Goal: Check status: Check status

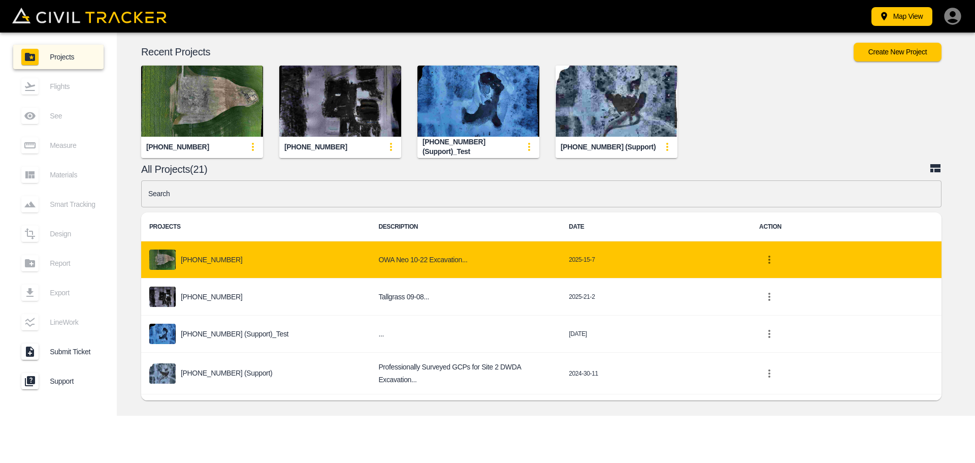
click at [194, 261] on p "[PHONE_NUMBER]" at bounding box center [211, 260] width 61 height 8
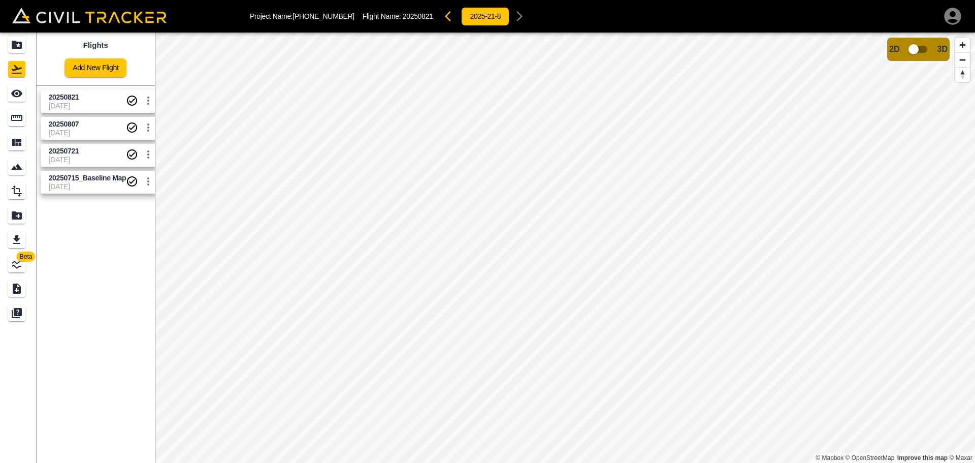
click at [73, 101] on span "20250821" at bounding box center [88, 97] width 78 height 10
click at [88, 108] on span "[DATE]" at bounding box center [88, 106] width 78 height 8
click at [89, 97] on span "20250821" at bounding box center [88, 97] width 78 height 10
click at [78, 122] on span "20250807" at bounding box center [64, 124] width 30 height 8
click at [82, 152] on span "20250721" at bounding box center [88, 151] width 78 height 10
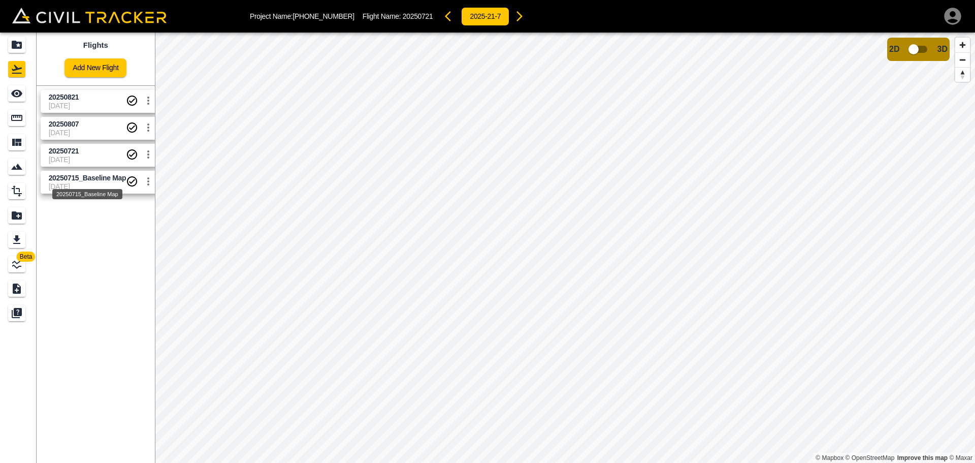
click at [85, 182] on div "20250715_Baseline Map" at bounding box center [87, 191] width 72 height 18
click at [88, 158] on span "[DATE]" at bounding box center [88, 159] width 78 height 8
click at [87, 125] on span "20250807" at bounding box center [88, 124] width 78 height 10
click at [87, 106] on span "[DATE]" at bounding box center [88, 106] width 78 height 8
drag, startPoint x: 84, startPoint y: 147, endPoint x: 154, endPoint y: 147, distance: 70.1
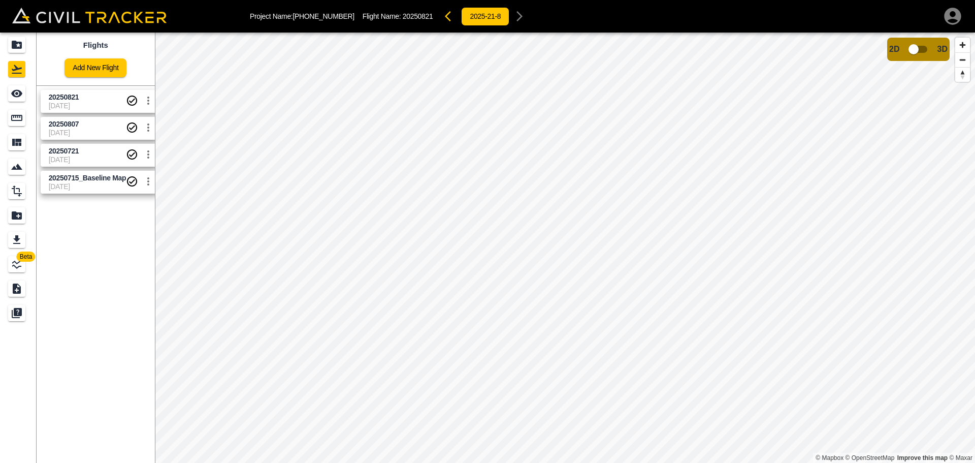
click at [84, 147] on span "20250721" at bounding box center [88, 151] width 78 height 10
click at [74, 120] on span "20250807" at bounding box center [64, 124] width 30 height 8
click at [95, 101] on span "20250821" at bounding box center [88, 97] width 78 height 10
click at [94, 132] on span "[DATE]" at bounding box center [88, 133] width 78 height 8
